Goal: Communication & Community: Share content

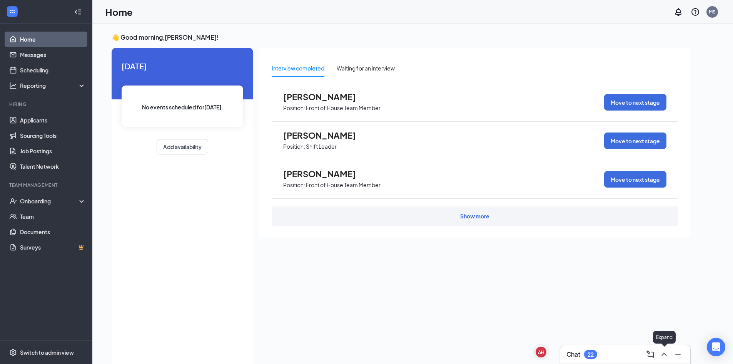
click at [666, 357] on icon "ChevronUp" at bounding box center [664, 353] width 9 height 9
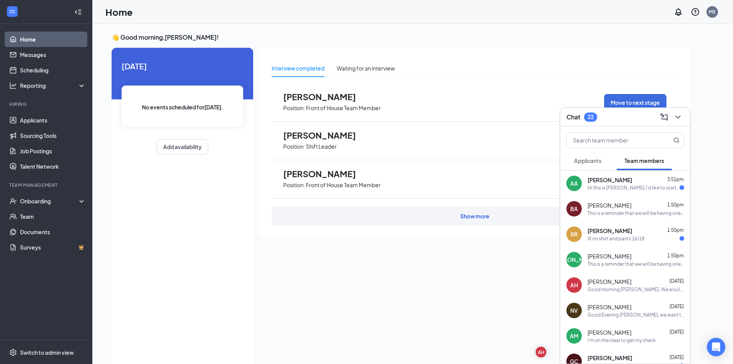
click at [633, 204] on div "[PERSON_NAME] 1:50pm" at bounding box center [636, 205] width 97 height 8
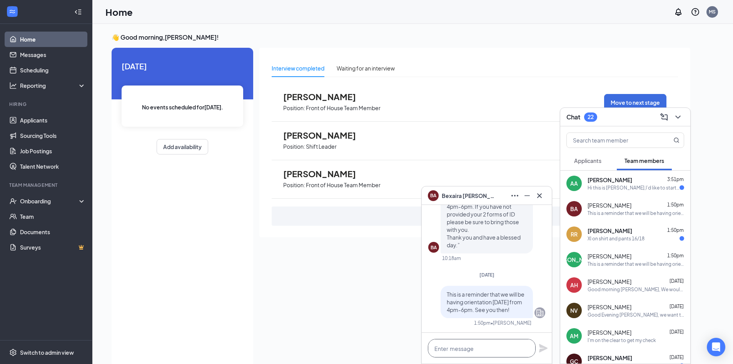
click at [470, 344] on textarea at bounding box center [482, 348] width 108 height 18
paste textarea "[URL][DOMAIN_NAME][DEMOGRAPHIC_DATA]"
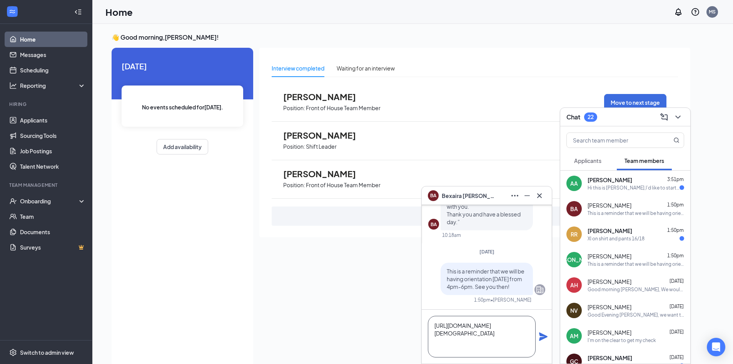
type textarea "[URL][DOMAIN_NAME][DEMOGRAPHIC_DATA]"
click at [540, 336] on icon "Plane" at bounding box center [543, 336] width 8 height 8
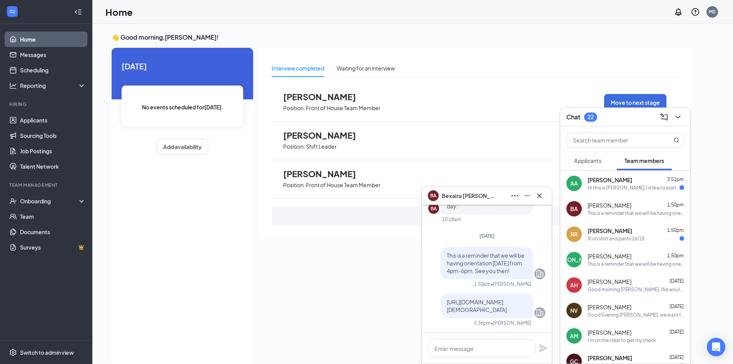
click at [624, 235] on div "Xl on shirt and pants 16/18" at bounding box center [616, 238] width 57 height 7
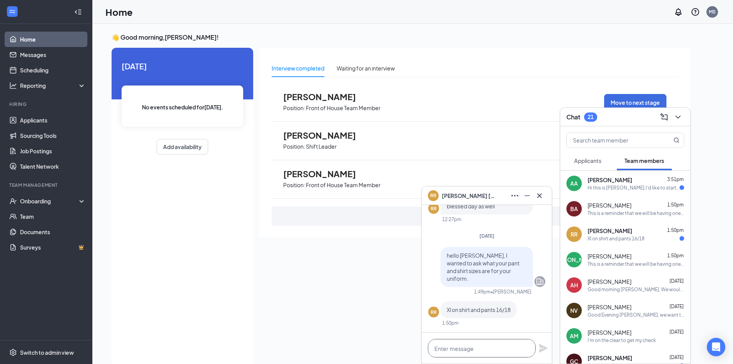
click at [489, 350] on textarea at bounding box center [482, 348] width 108 height 18
paste textarea "[URL][DOMAIN_NAME][DEMOGRAPHIC_DATA]"
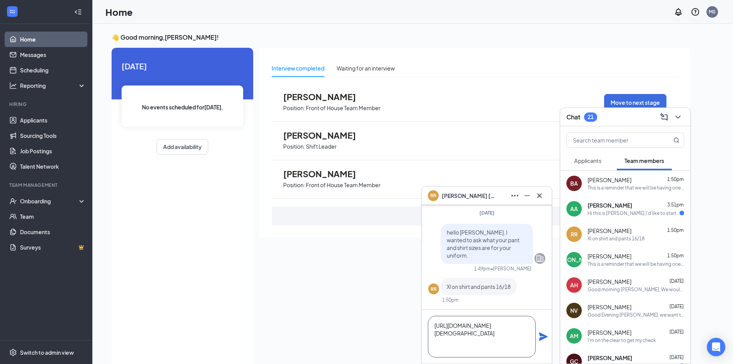
type textarea "[URL][DOMAIN_NAME][DEMOGRAPHIC_DATA]"
click at [540, 336] on icon "Plane" at bounding box center [543, 336] width 9 height 9
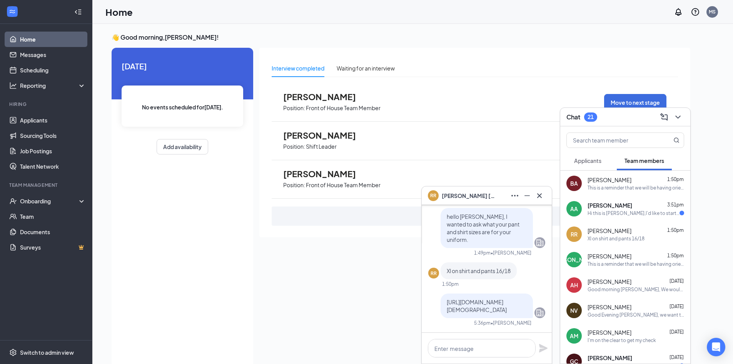
click at [597, 261] on div "This is a reminder that we will be having orientation [DATE] from 4pm-6pm. See …" at bounding box center [636, 264] width 97 height 7
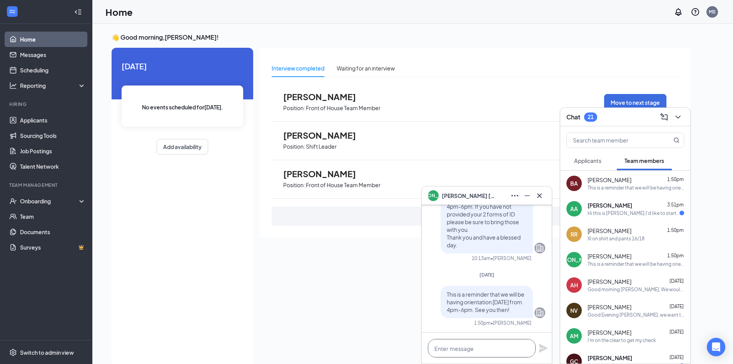
click at [492, 351] on textarea at bounding box center [482, 348] width 108 height 18
paste textarea "[URL][DOMAIN_NAME][DEMOGRAPHIC_DATA]"
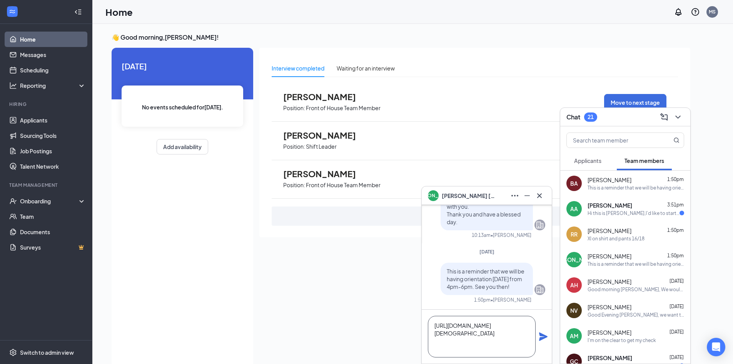
type textarea "[URL][DOMAIN_NAME][DEMOGRAPHIC_DATA]"
click at [543, 335] on icon "Plane" at bounding box center [543, 336] width 8 height 8
